Goal: Information Seeking & Learning: Learn about a topic

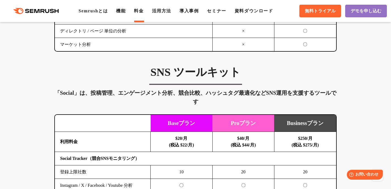
scroll to position [1070, 0]
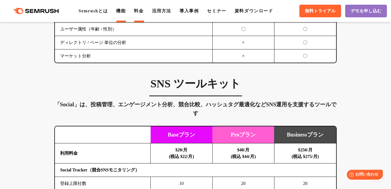
click at [125, 12] on link "機能" at bounding box center [121, 11] width 10 height 5
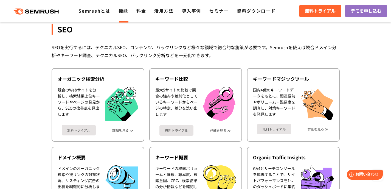
scroll to position [110, 0]
click at [160, 10] on link "活用方法" at bounding box center [163, 10] width 19 height 7
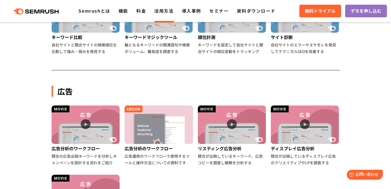
scroll to position [192, 0]
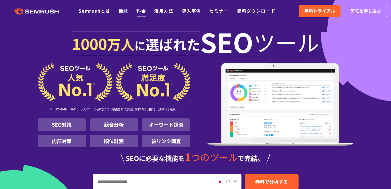
click at [143, 10] on link "料金" at bounding box center [141, 10] width 10 height 7
